Goal: Information Seeking & Learning: Learn about a topic

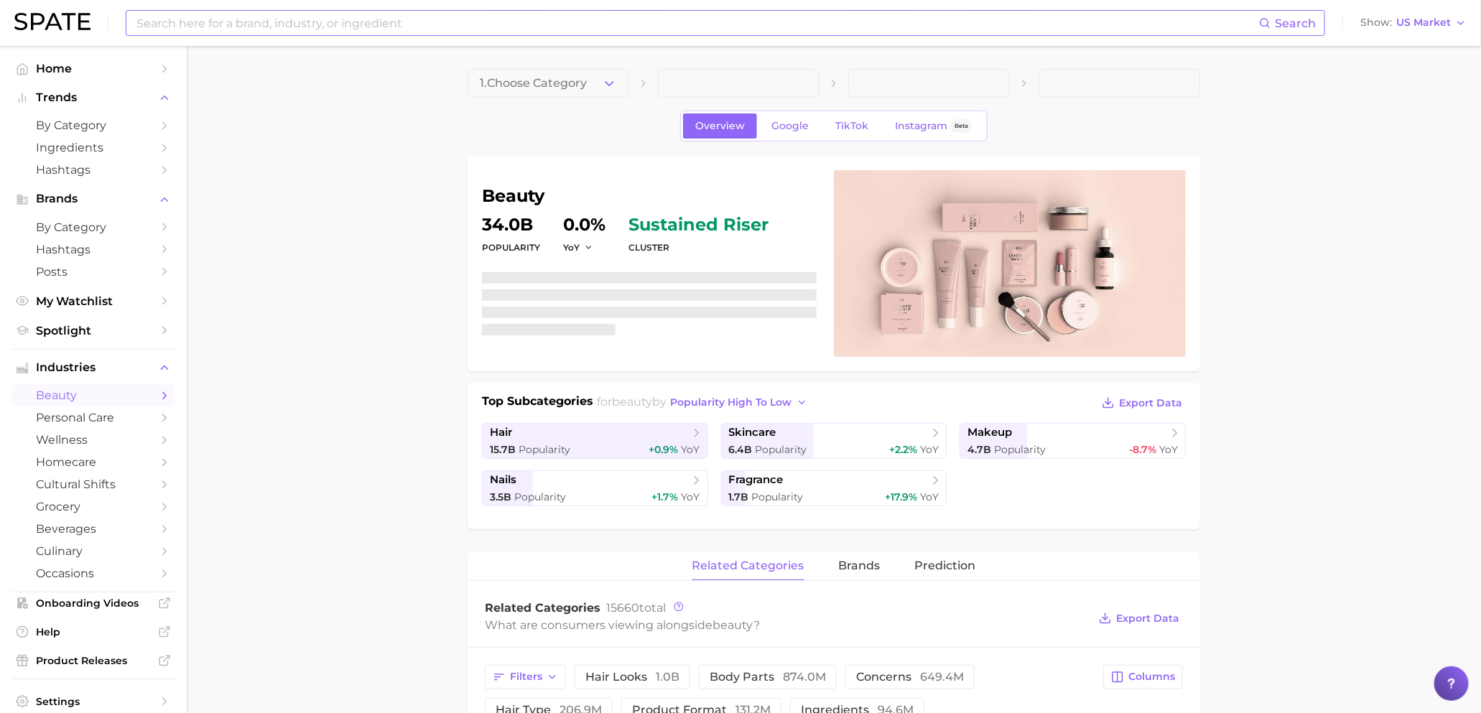
click at [466, 34] on input at bounding box center [697, 23] width 1124 height 24
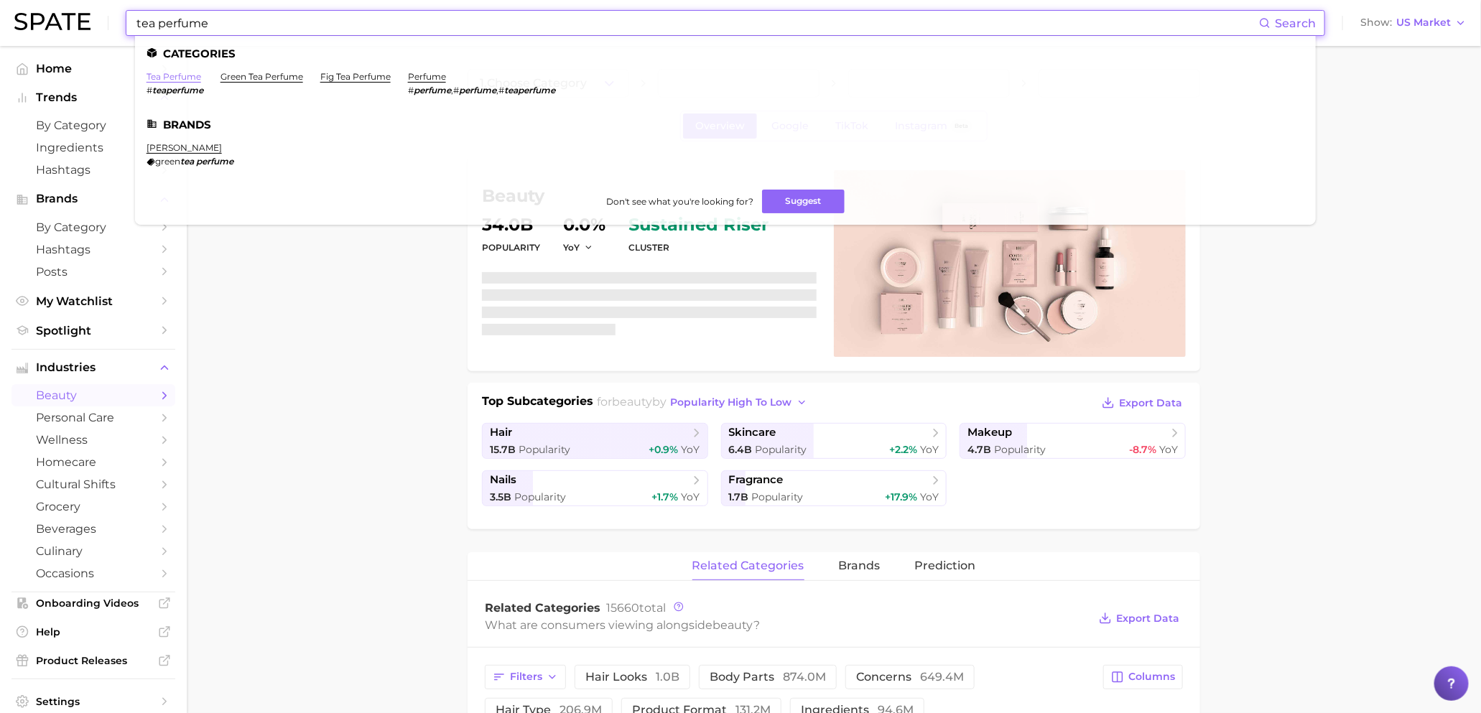
type input "tea perfume"
click at [194, 78] on link "tea perfume" at bounding box center [174, 76] width 55 height 11
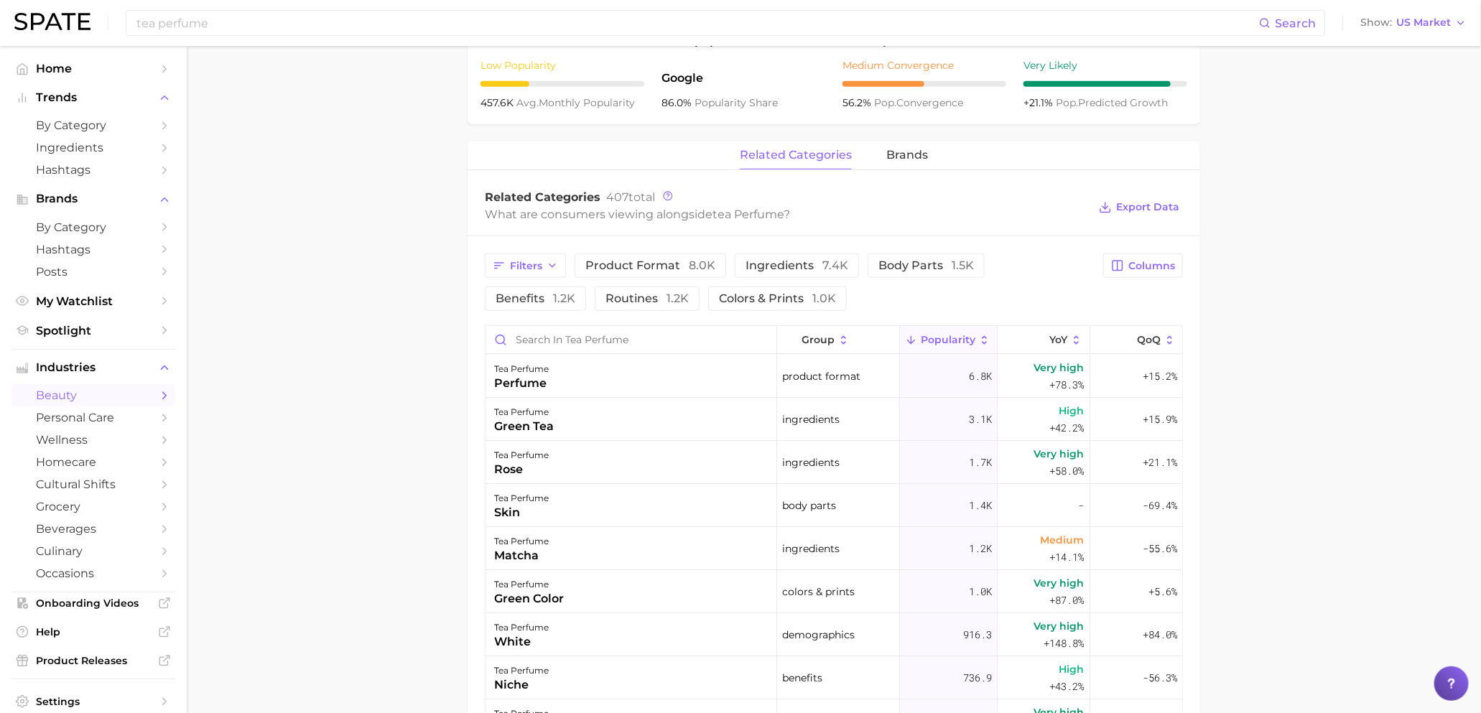
scroll to position [575, 0]
click at [1131, 266] on span "Columns" at bounding box center [1151, 262] width 47 height 12
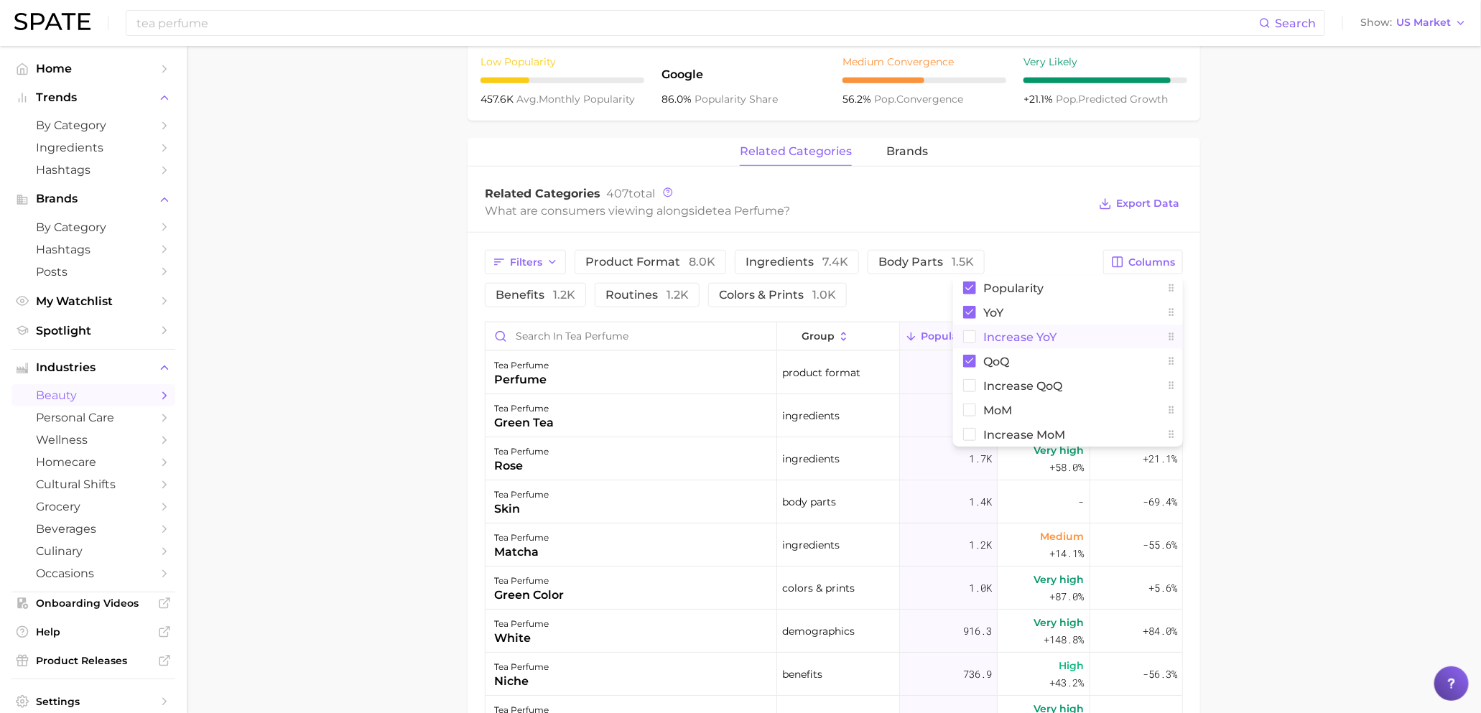
click at [1024, 340] on span "Increase YoY" at bounding box center [1019, 337] width 73 height 12
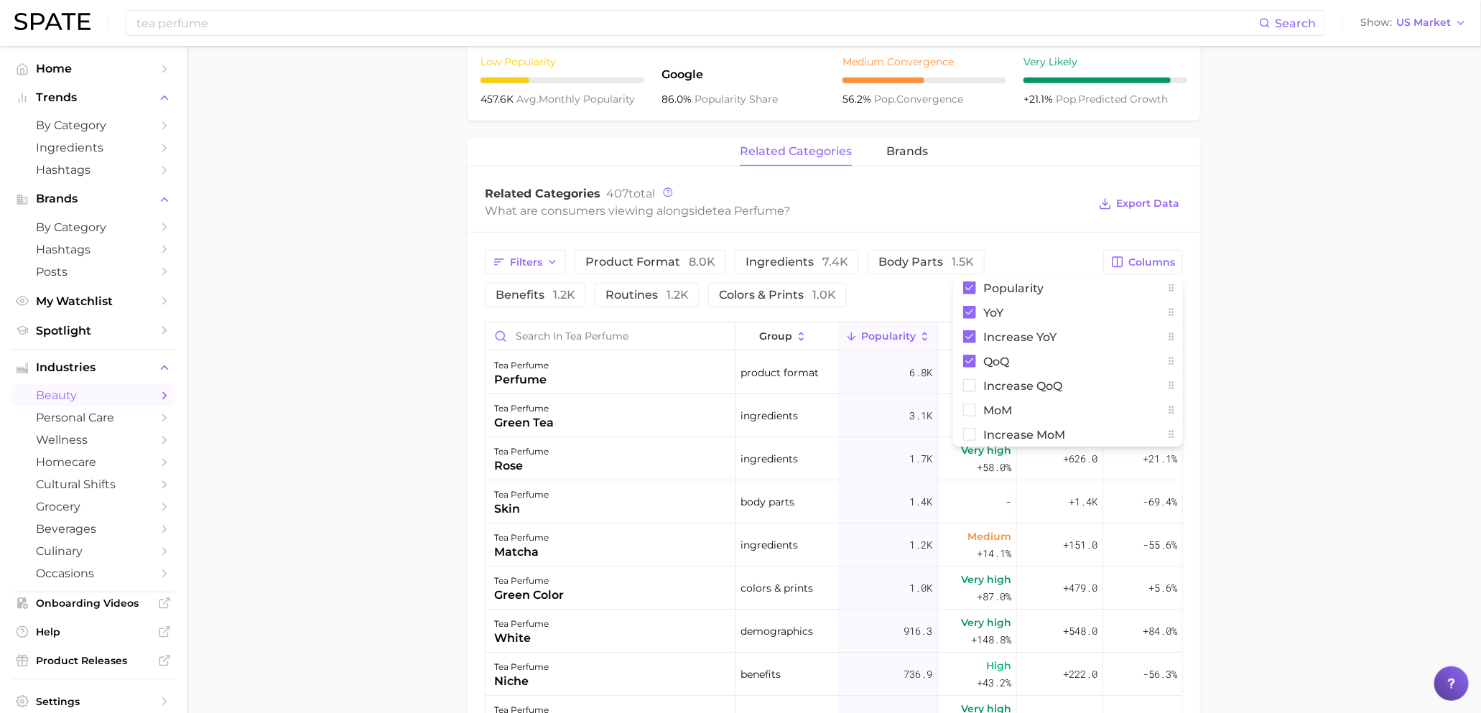
click at [1291, 297] on main "1. fragrance 2. personal fragrance 3. perfume products 4. tea perfume Overview …" at bounding box center [834, 297] width 1294 height 1653
click at [1054, 348] on span "Increase YoY" at bounding box center [1058, 336] width 45 height 23
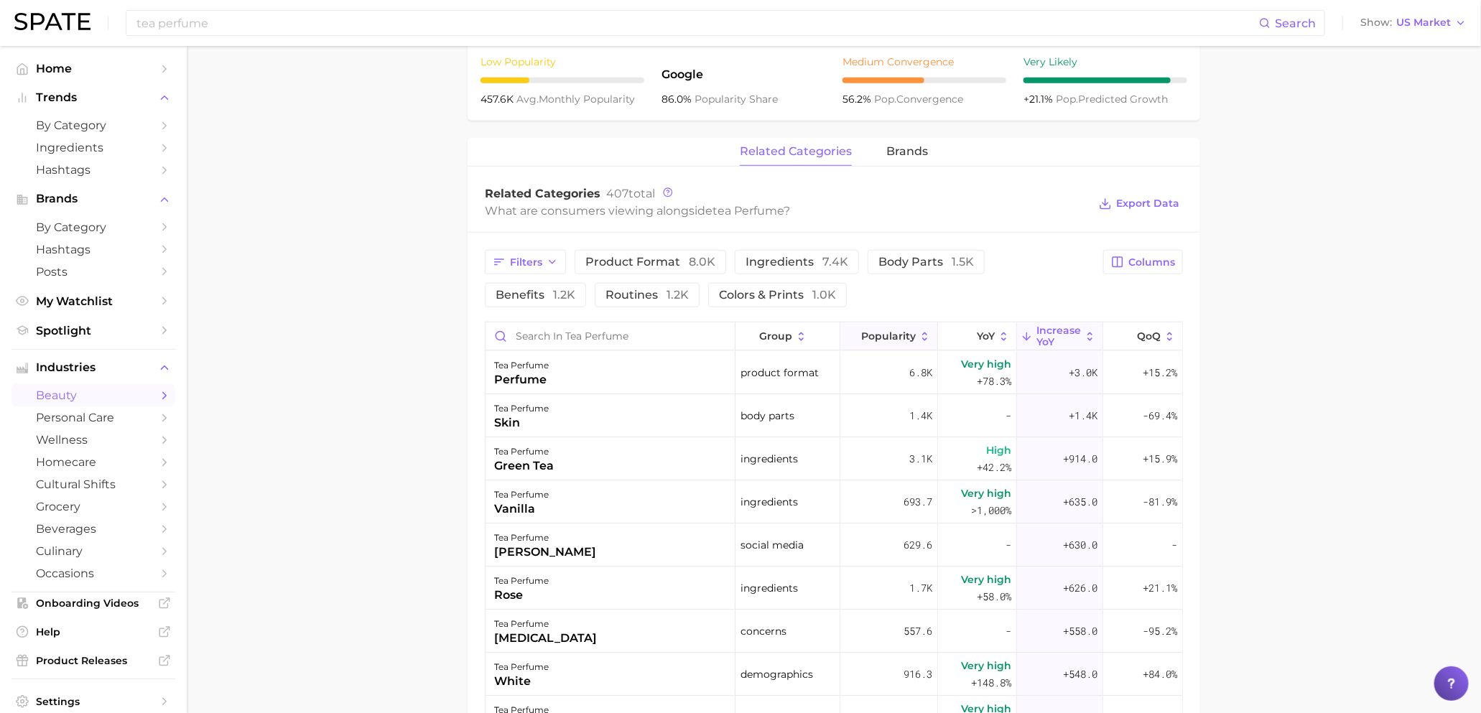
click at [908, 340] on span "Popularity" at bounding box center [888, 335] width 55 height 11
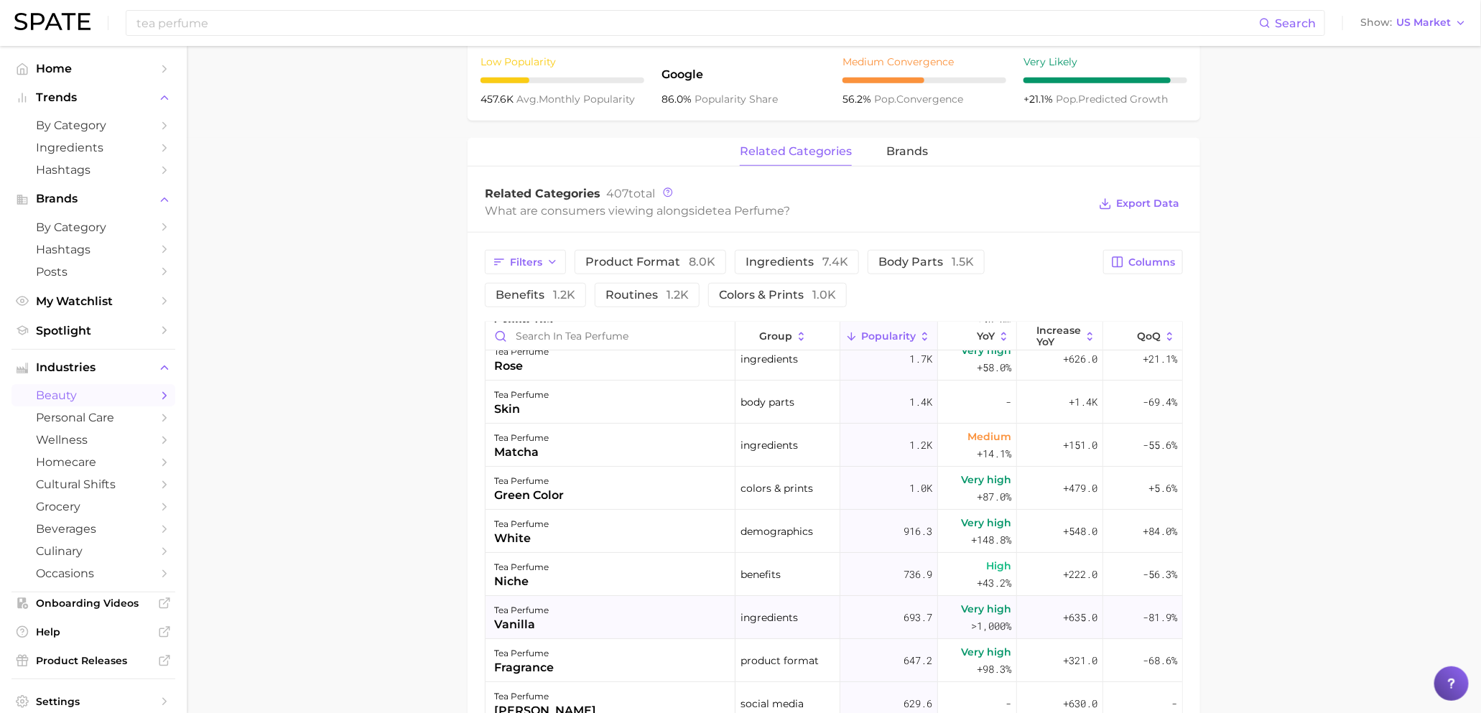
scroll to position [121, 0]
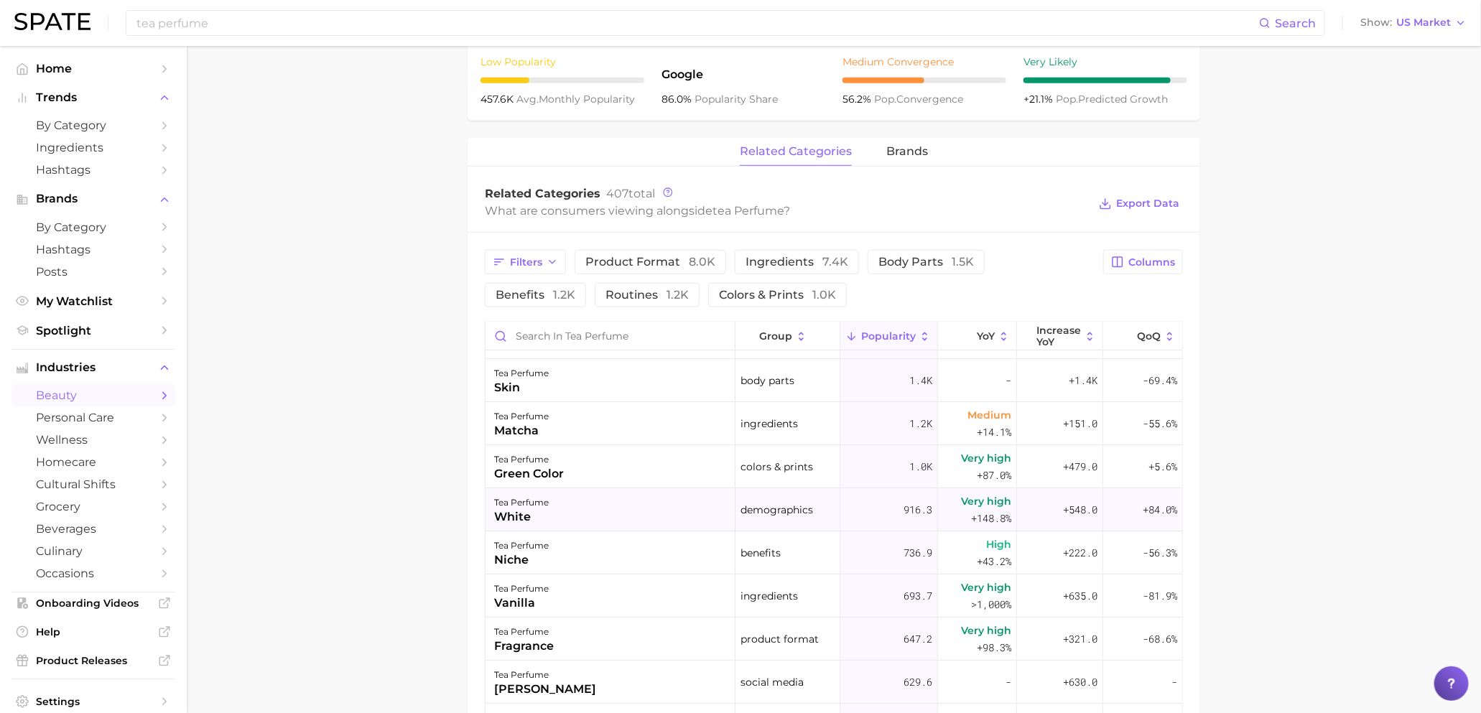
click at [593, 504] on div "tea perfume white" at bounding box center [611, 509] width 250 height 43
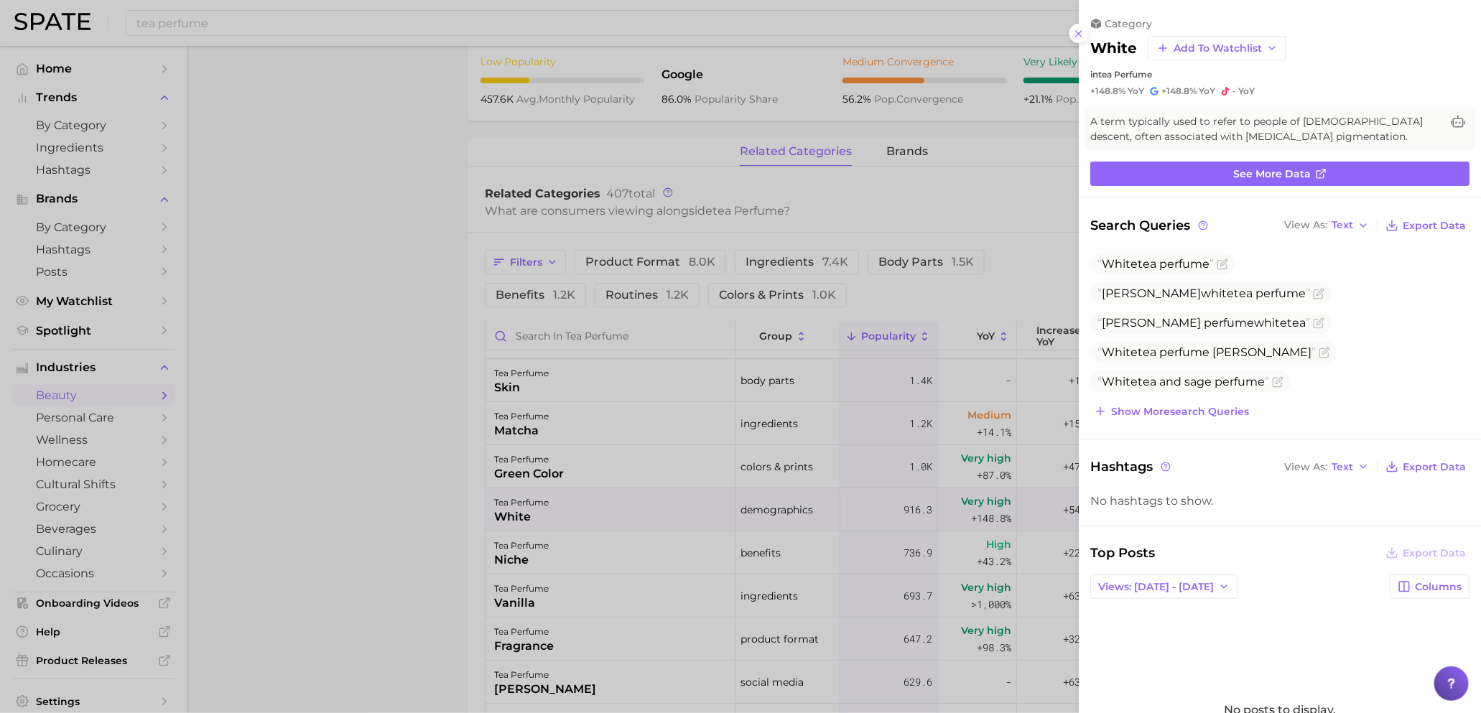
click at [689, 534] on div at bounding box center [740, 356] width 1481 height 713
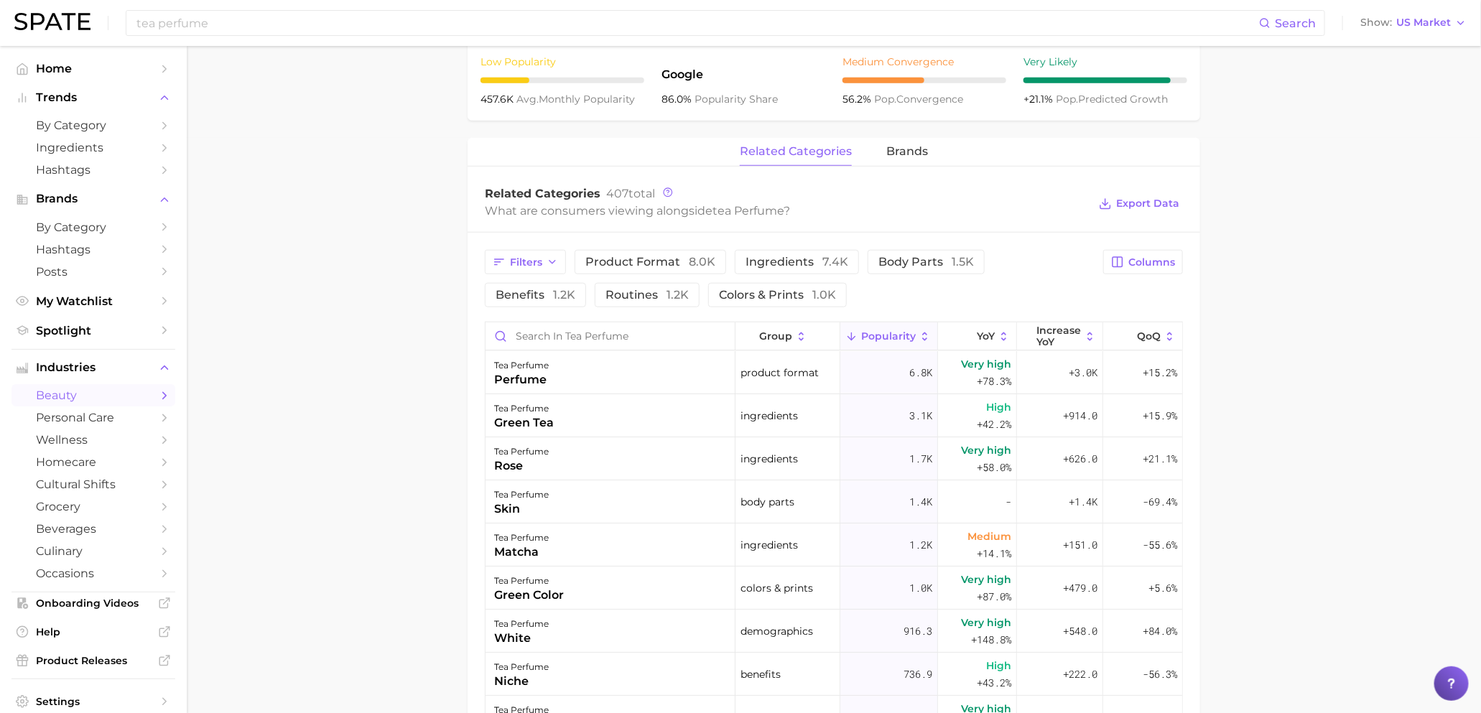
scroll to position [562, 0]
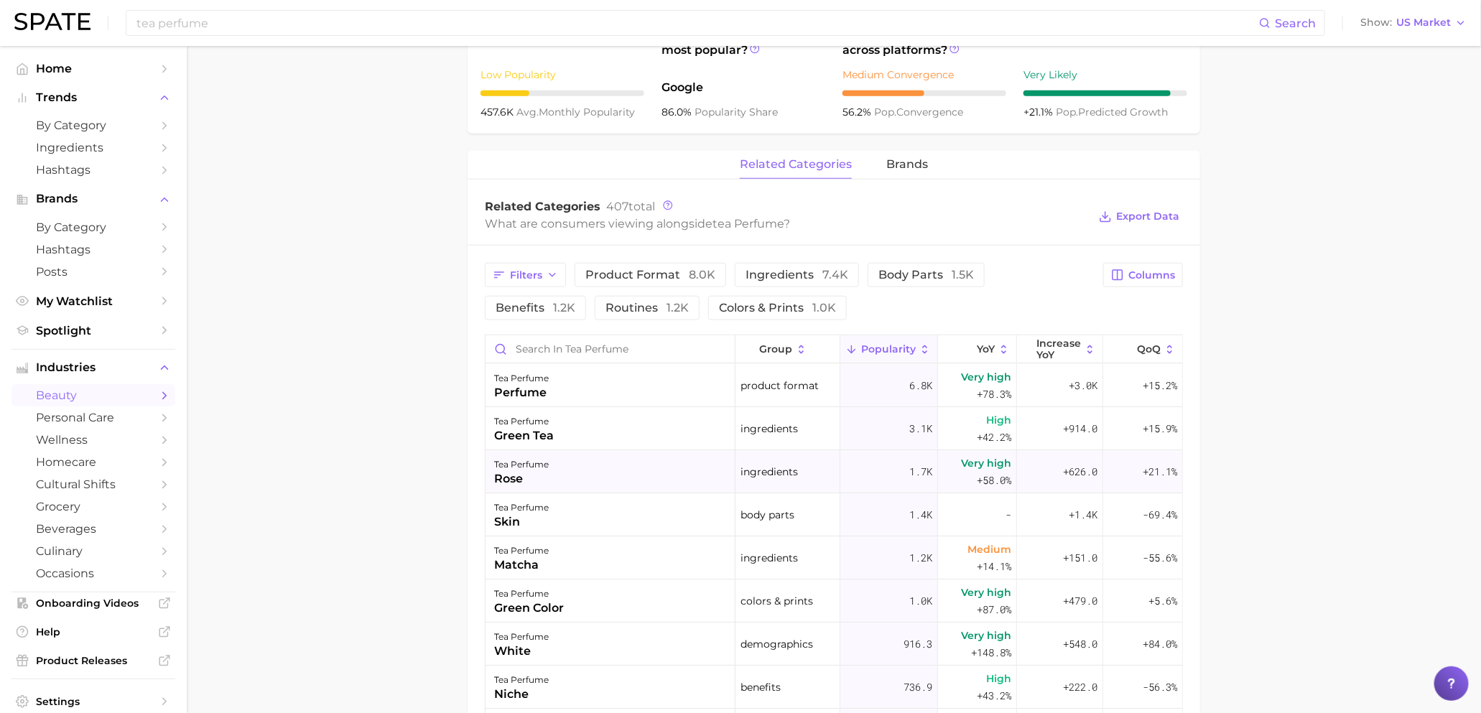
click at [602, 478] on div "tea perfume rose" at bounding box center [611, 471] width 250 height 43
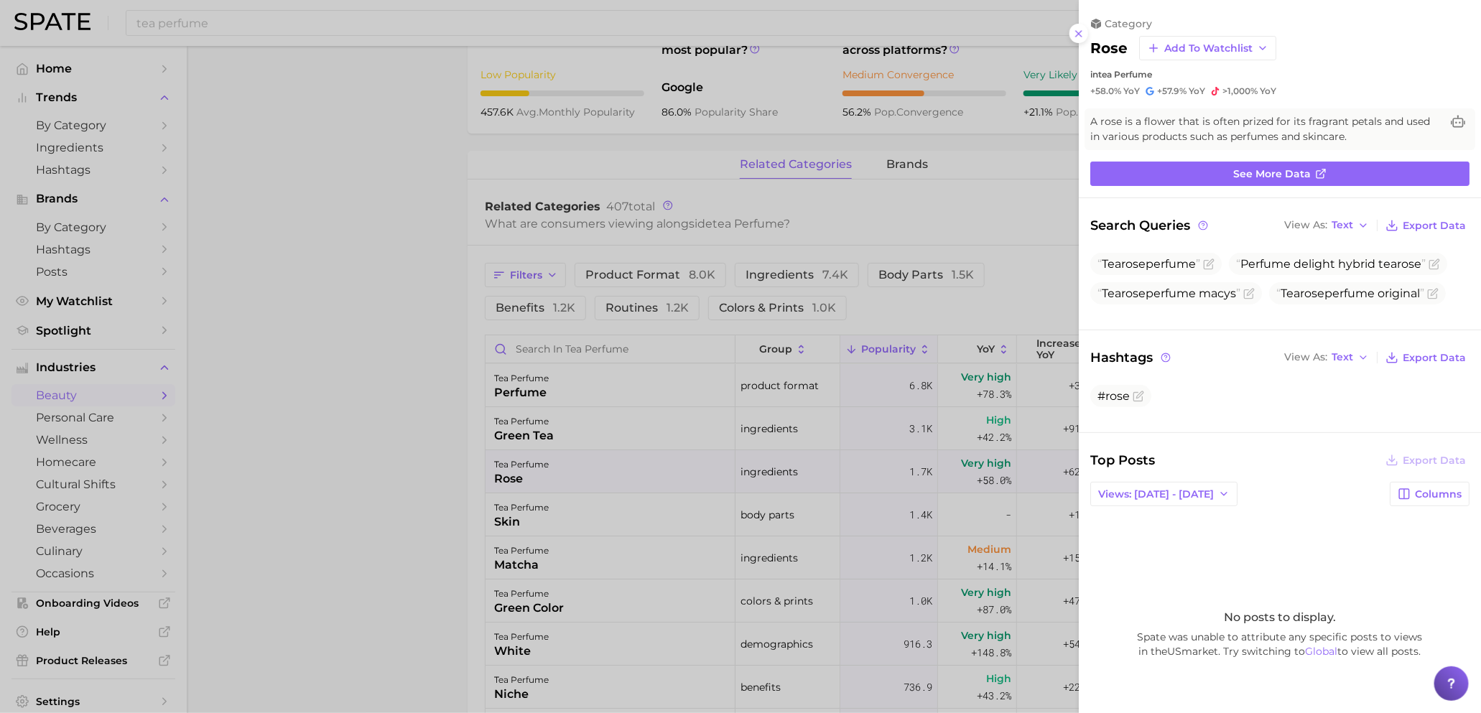
click at [603, 478] on div at bounding box center [740, 356] width 1481 height 713
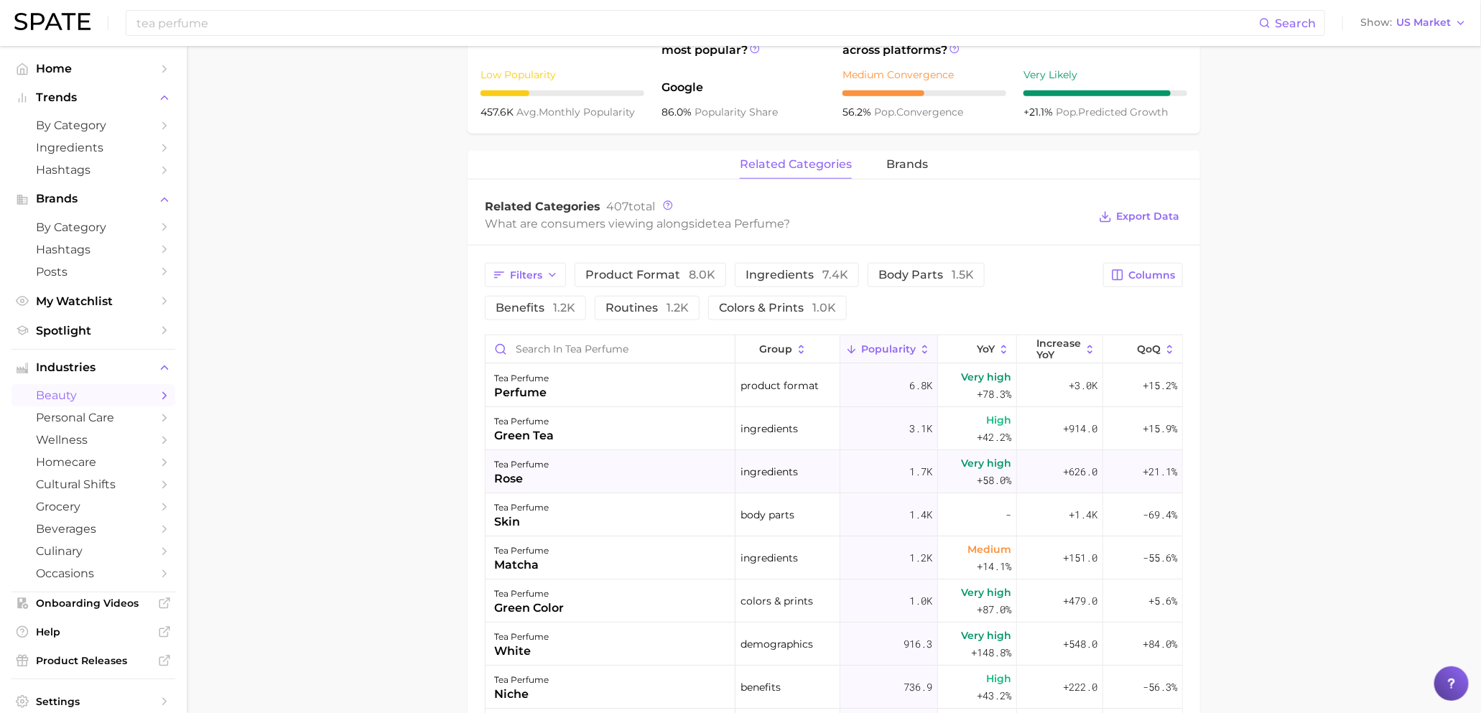
click at [603, 478] on div "tea perfume rose" at bounding box center [611, 471] width 250 height 43
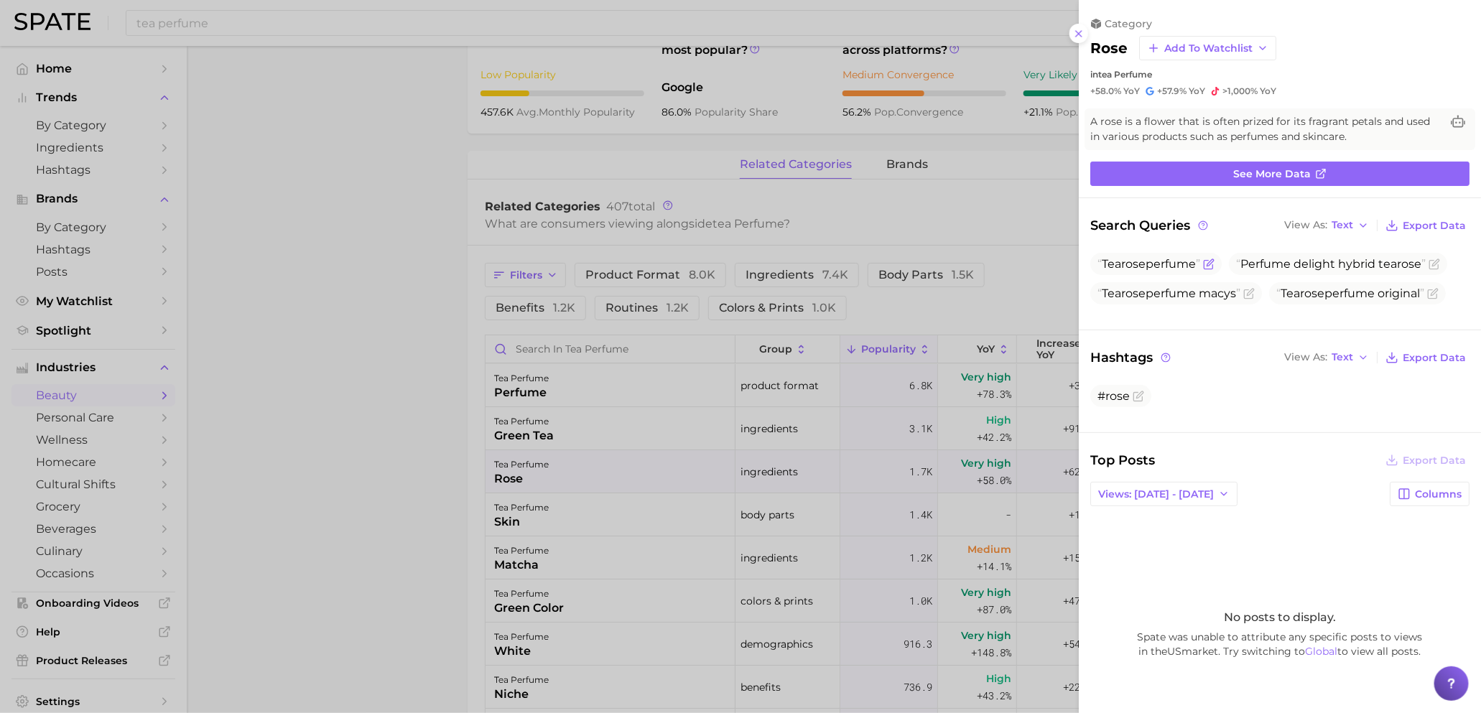
click at [1159, 261] on span "Tea rose perfume" at bounding box center [1149, 264] width 103 height 14
drag, startPoint x: 1202, startPoint y: 266, endPoint x: 1083, endPoint y: 266, distance: 119.2
click at [1083, 266] on div "Search Queries View As Text Export Data Tea rose perfume Perfume delight hybrid…" at bounding box center [1280, 263] width 402 height 97
copy span "Tea rose perfume"
click at [631, 475] on div at bounding box center [740, 356] width 1481 height 713
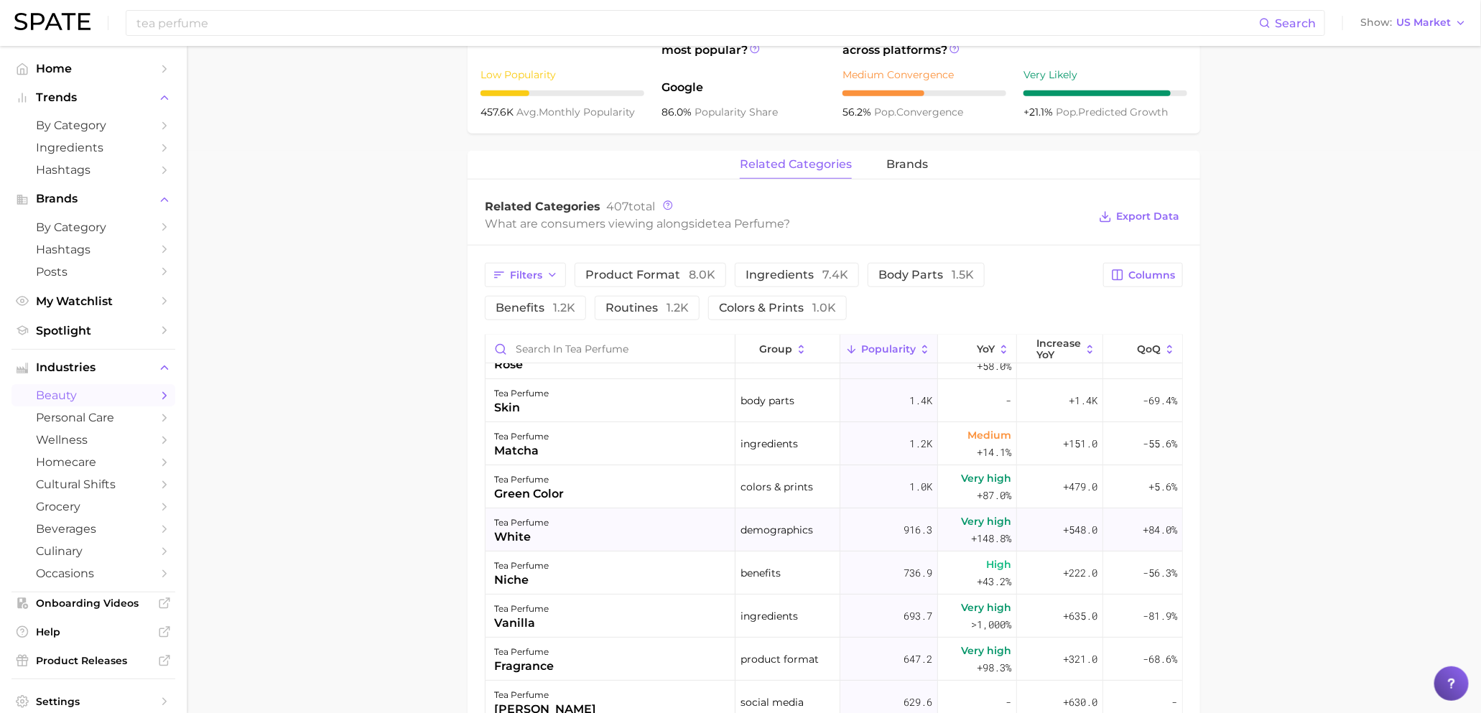
scroll to position [121, 0]
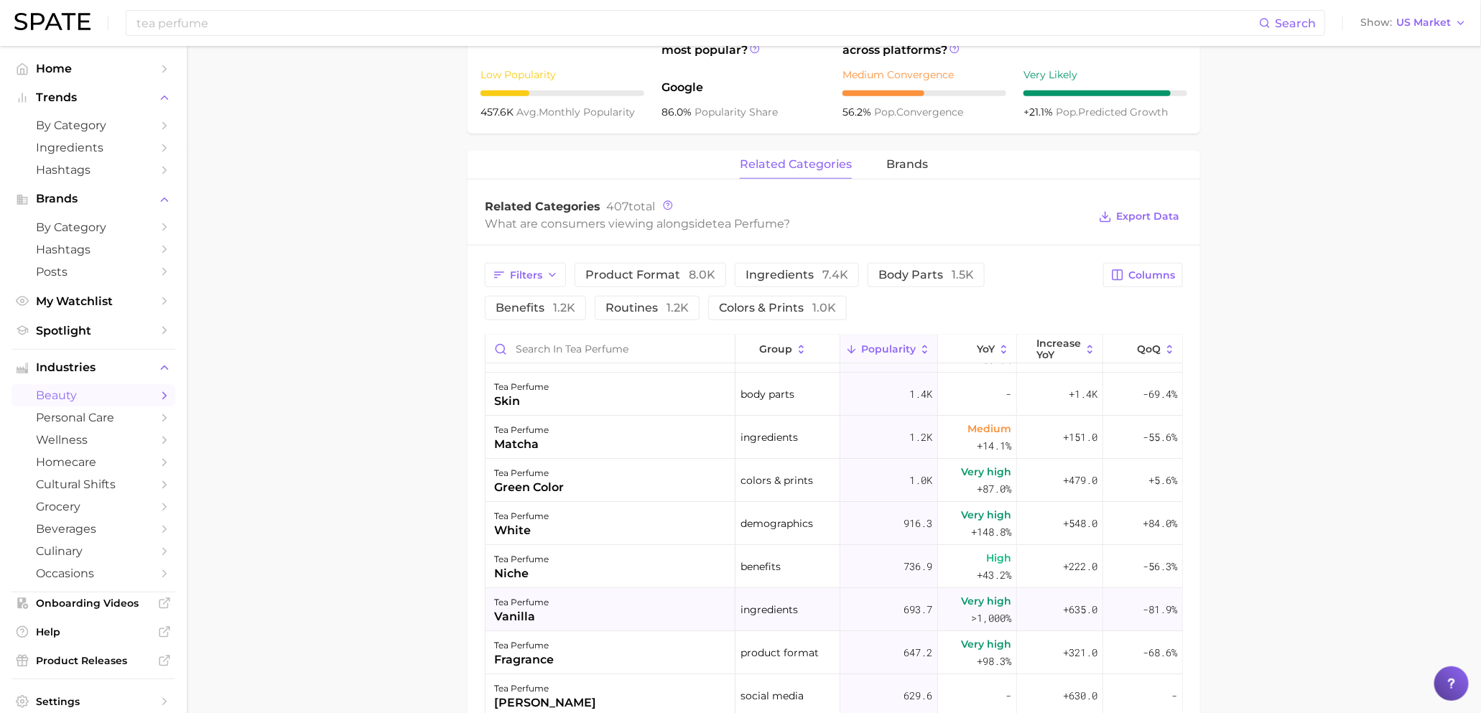
click at [561, 629] on div "tea perfume vanilla" at bounding box center [611, 609] width 250 height 43
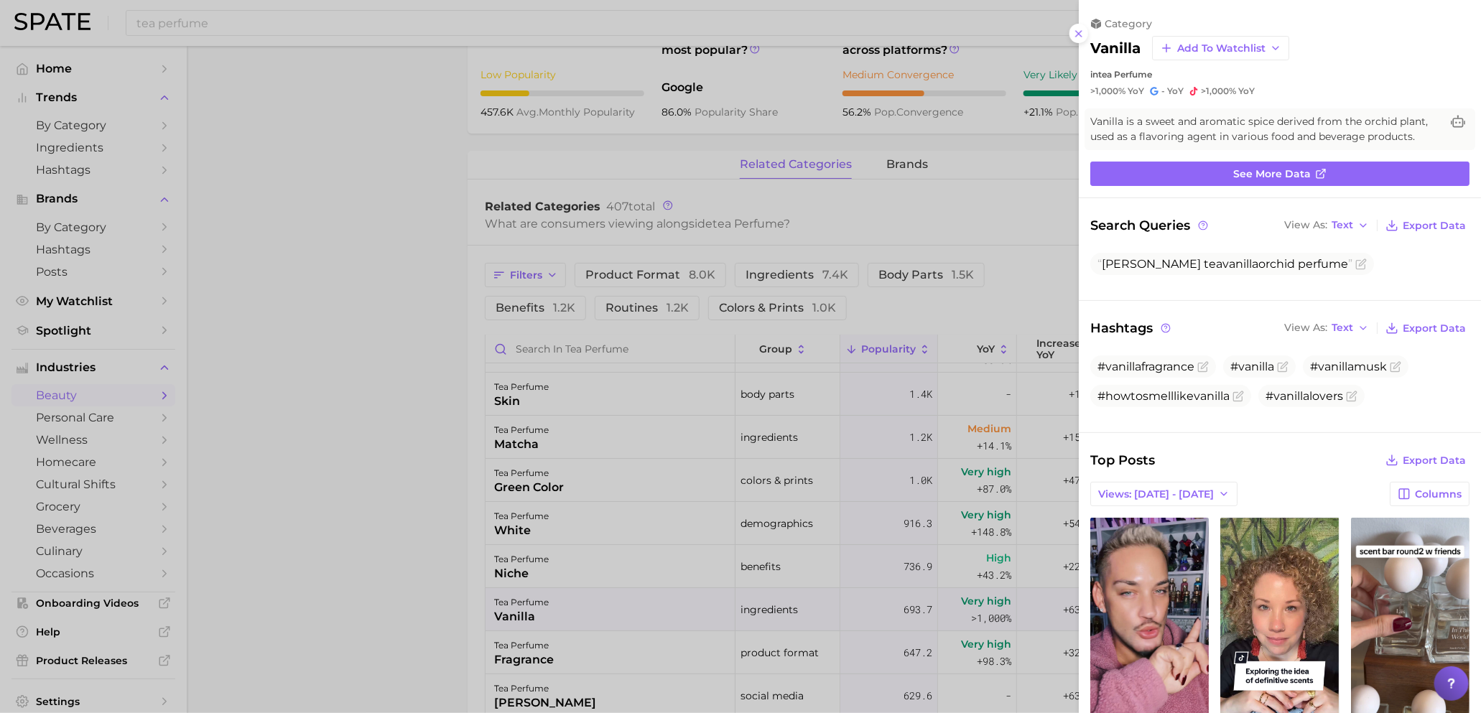
scroll to position [0, 0]
click at [802, 519] on div at bounding box center [740, 356] width 1481 height 713
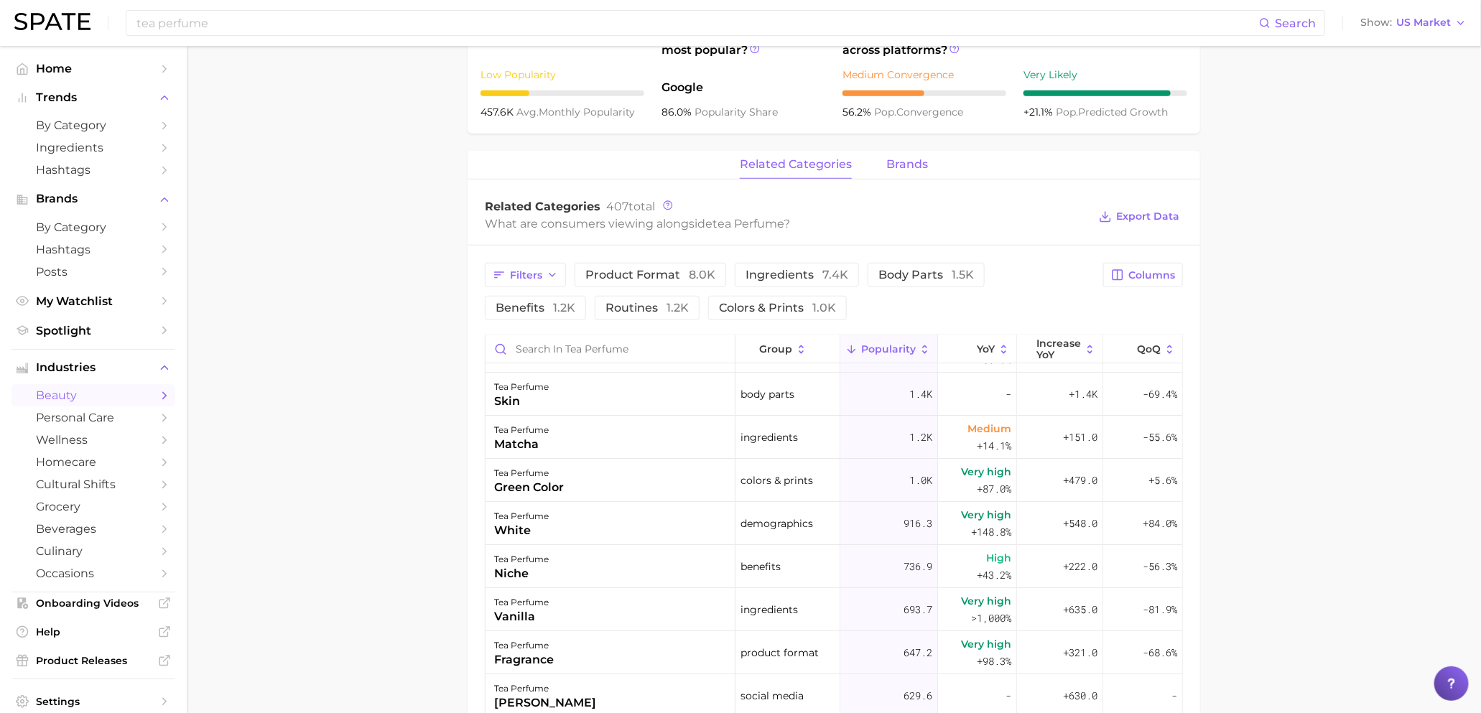
click at [914, 155] on button "brands" at bounding box center [907, 165] width 42 height 28
